Goal: Communication & Community: Answer question/provide support

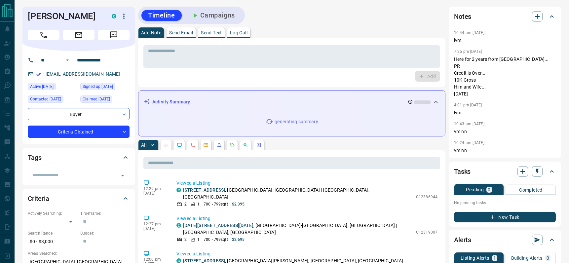
click at [182, 31] on p "Send Email" at bounding box center [181, 32] width 24 height 5
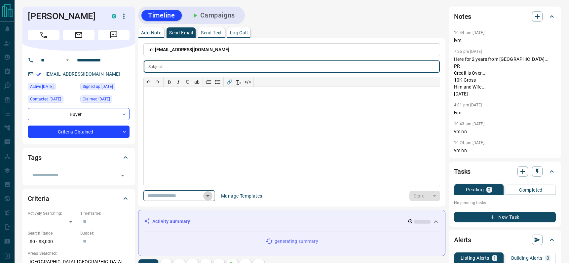
click at [212, 193] on button "Open" at bounding box center [207, 195] width 9 height 9
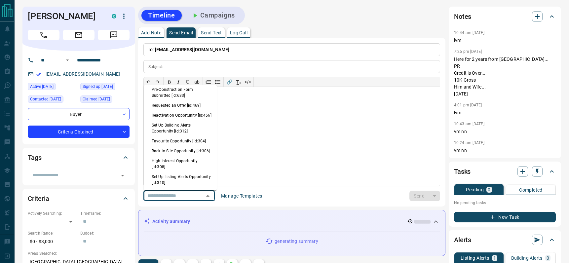
scroll to position [413, 0]
drag, startPoint x: 170, startPoint y: 165, endPoint x: 191, endPoint y: 166, distance: 21.2
click at [172, 155] on li "Back to Site Opportunity [id:306]" at bounding box center [180, 150] width 73 height 10
type input "**********"
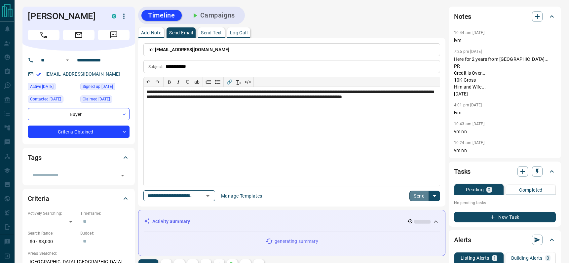
click at [420, 198] on button "Send" at bounding box center [418, 196] width 19 height 11
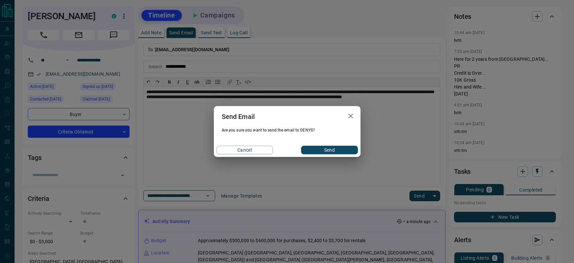
click at [329, 148] on button "Send" at bounding box center [329, 150] width 57 height 9
